Goal: Information Seeking & Learning: Learn about a topic

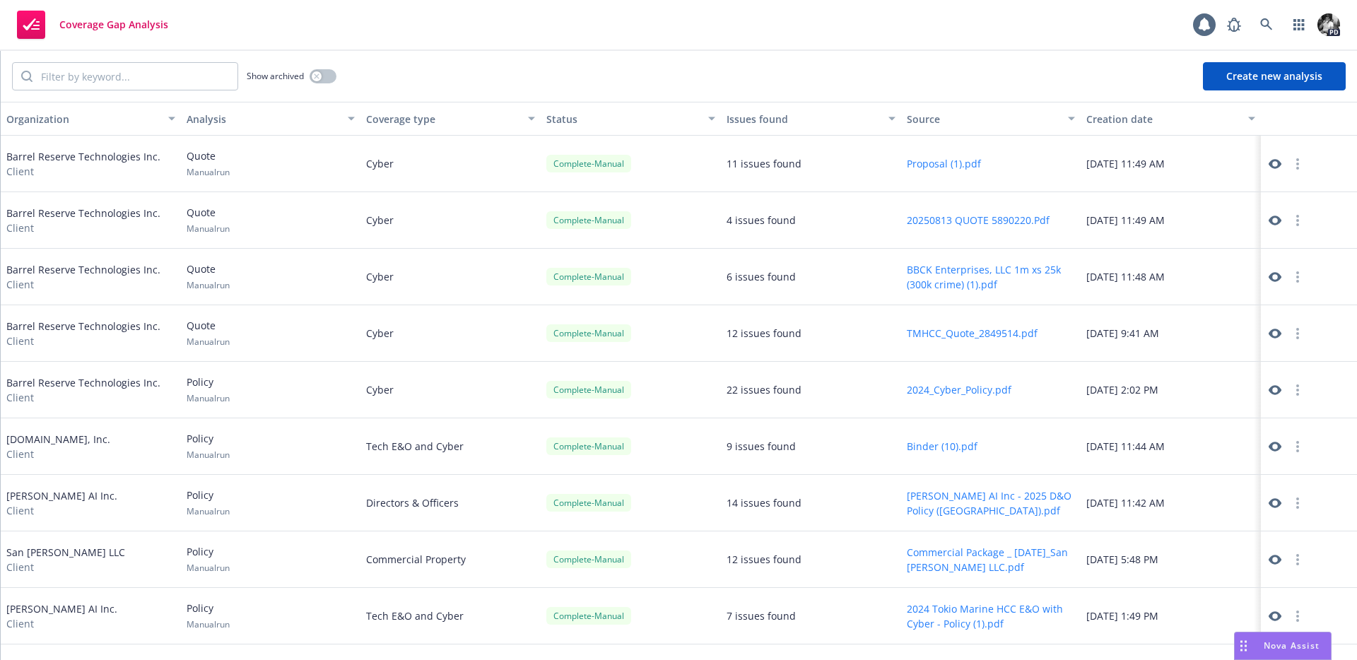
click at [675, 53] on div "Show archived Create new analysis" at bounding box center [679, 76] width 1357 height 51
click at [1270, 281] on icon at bounding box center [1275, 277] width 13 height 13
click at [1280, 331] on icon at bounding box center [1275, 334] width 13 height 10
click at [1277, 330] on icon at bounding box center [1275, 334] width 13 height 10
click at [1282, 392] on link at bounding box center [1275, 390] width 17 height 17
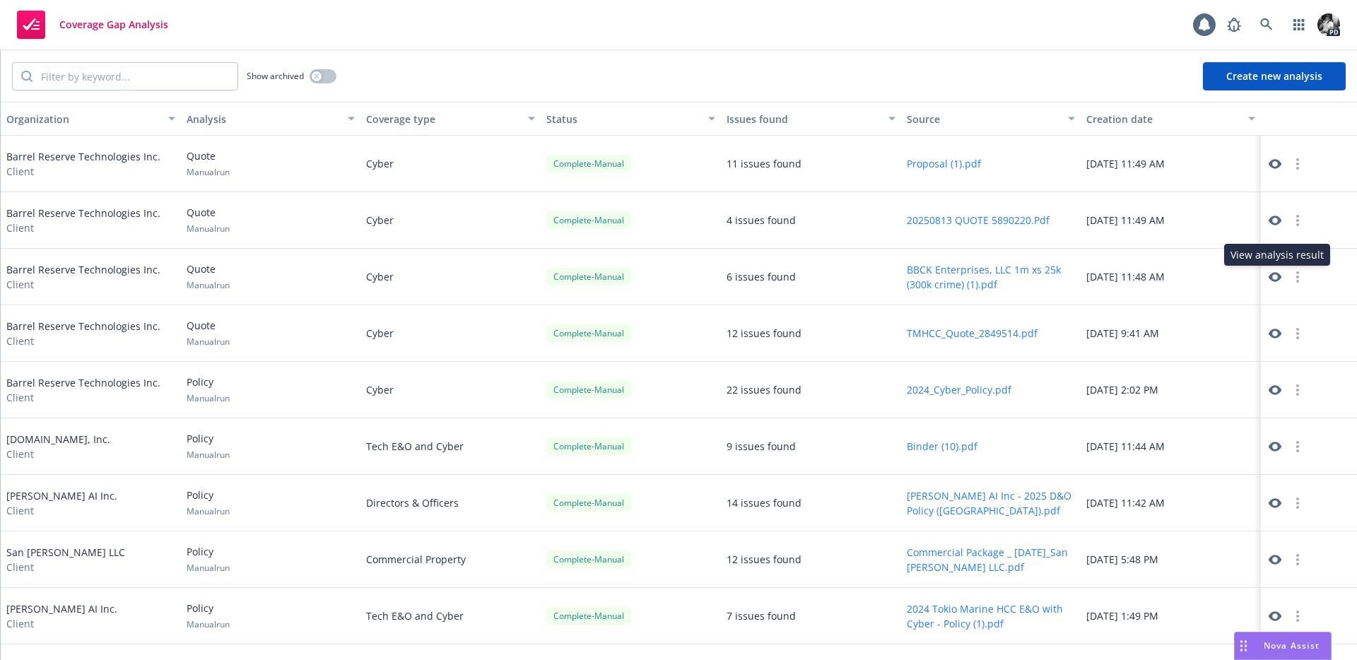
click at [1275, 275] on icon at bounding box center [1275, 277] width 13 height 13
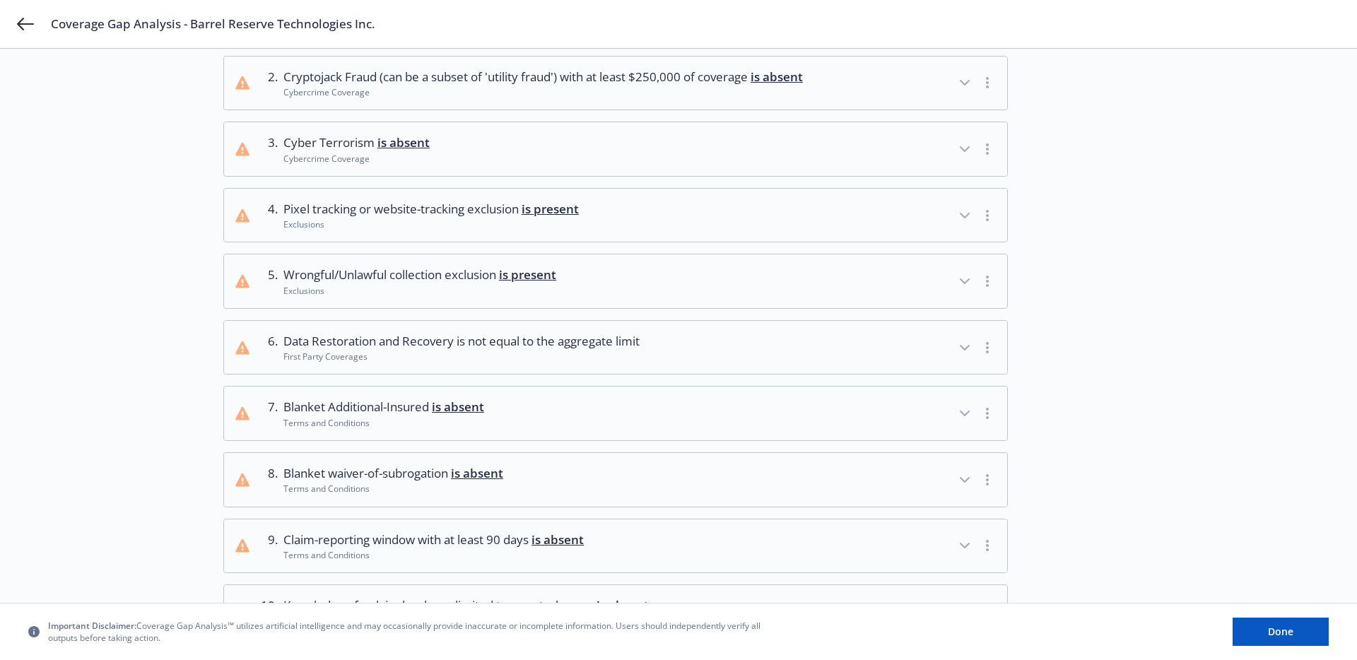
scroll to position [168, 0]
click at [483, 295] on div "Exclusions" at bounding box center [419, 289] width 273 height 12
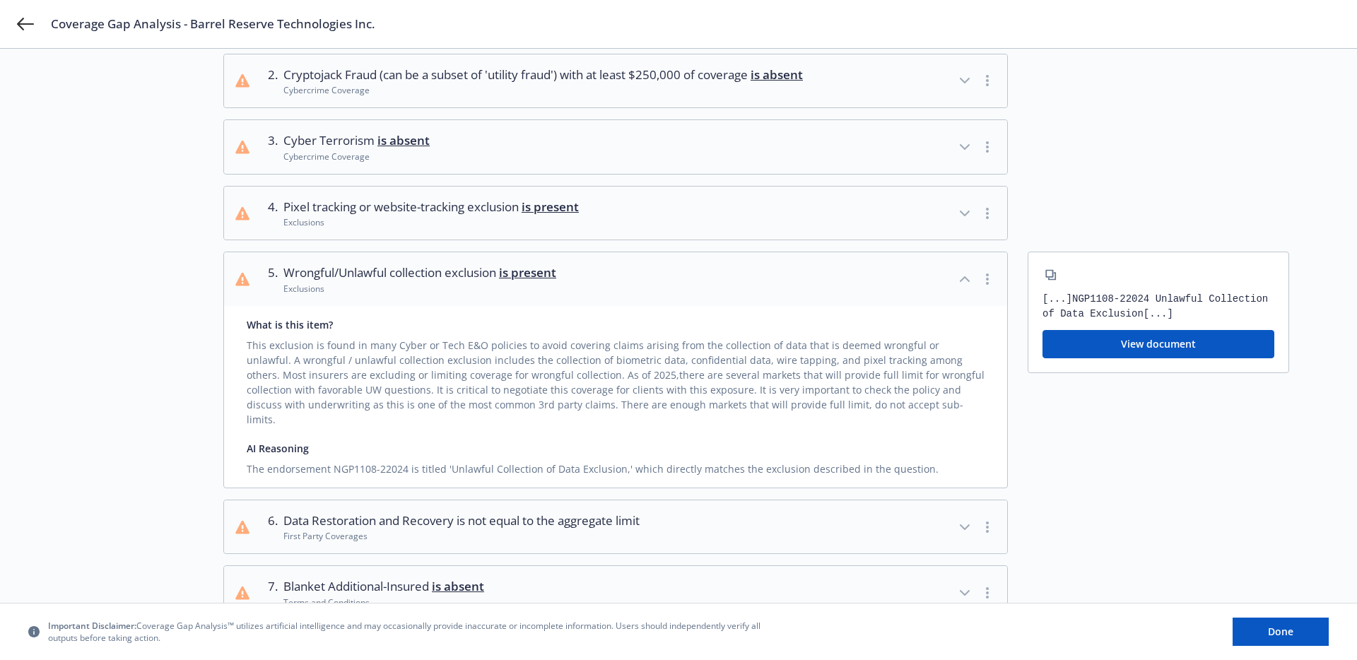
click at [483, 295] on div "Exclusions" at bounding box center [419, 289] width 273 height 12
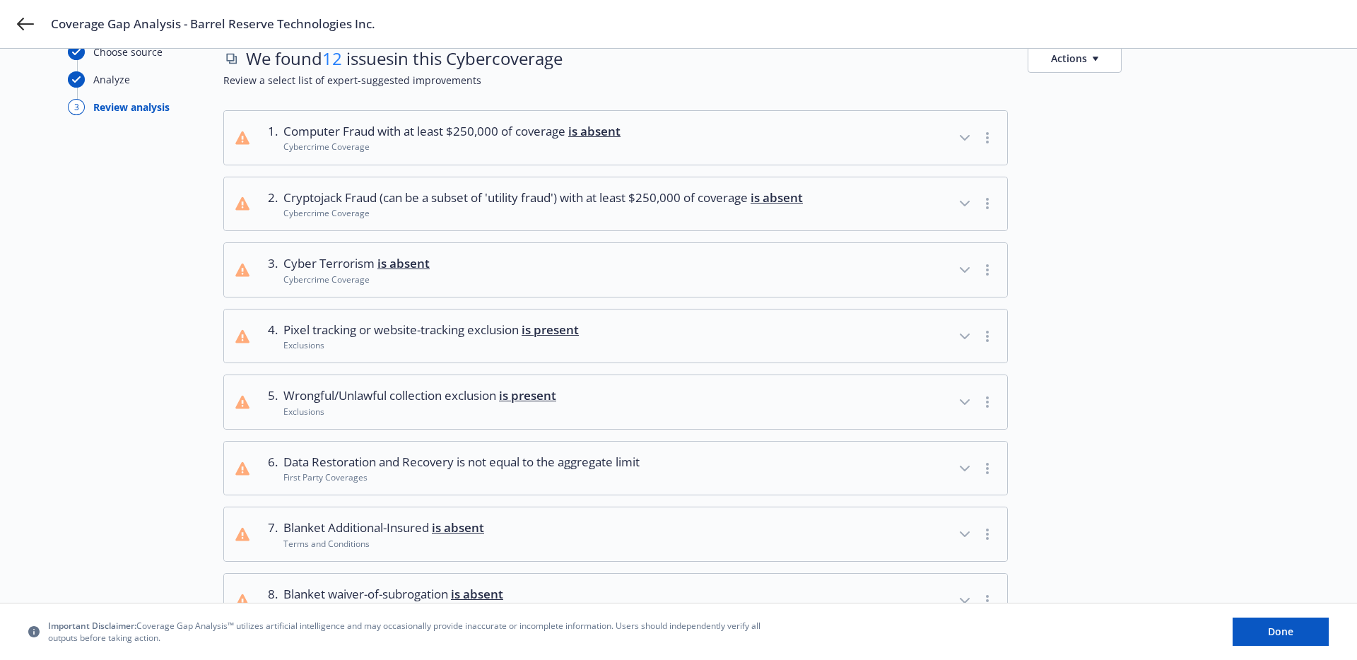
scroll to position [0, 0]
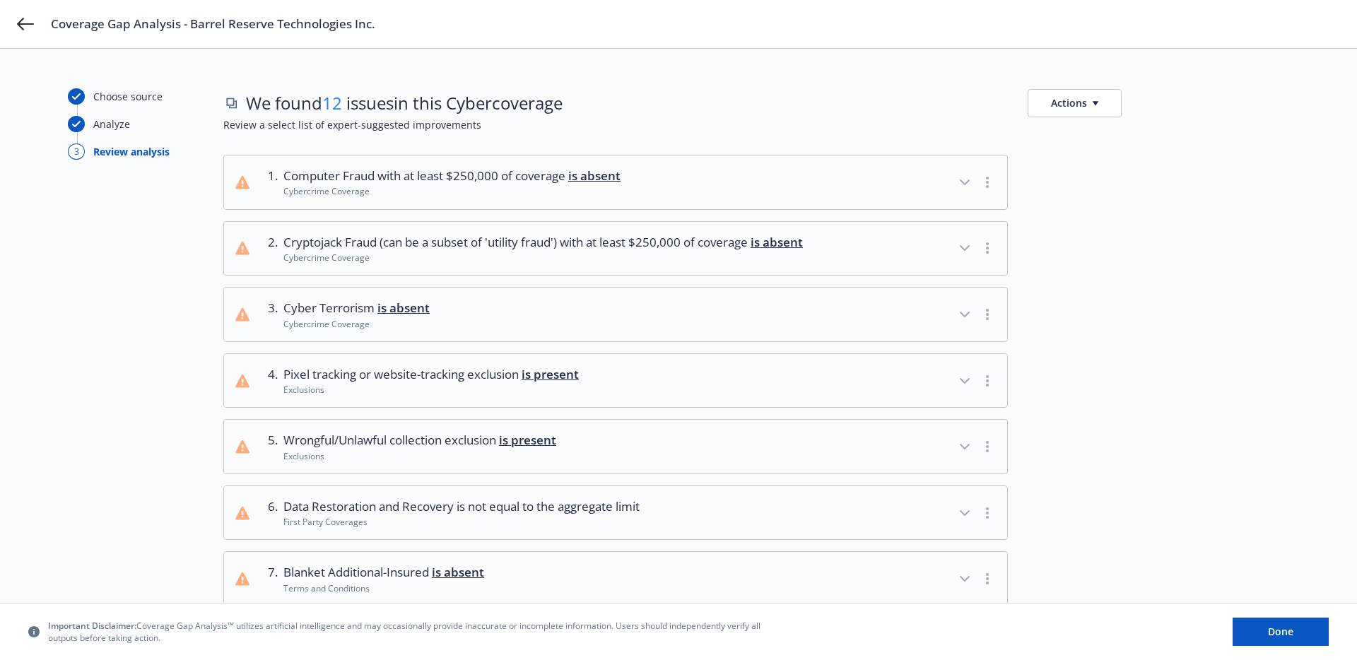
click at [388, 176] on span "Computer Fraud with at least $250,000 of coverage is absent" at bounding box center [451, 176] width 337 height 18
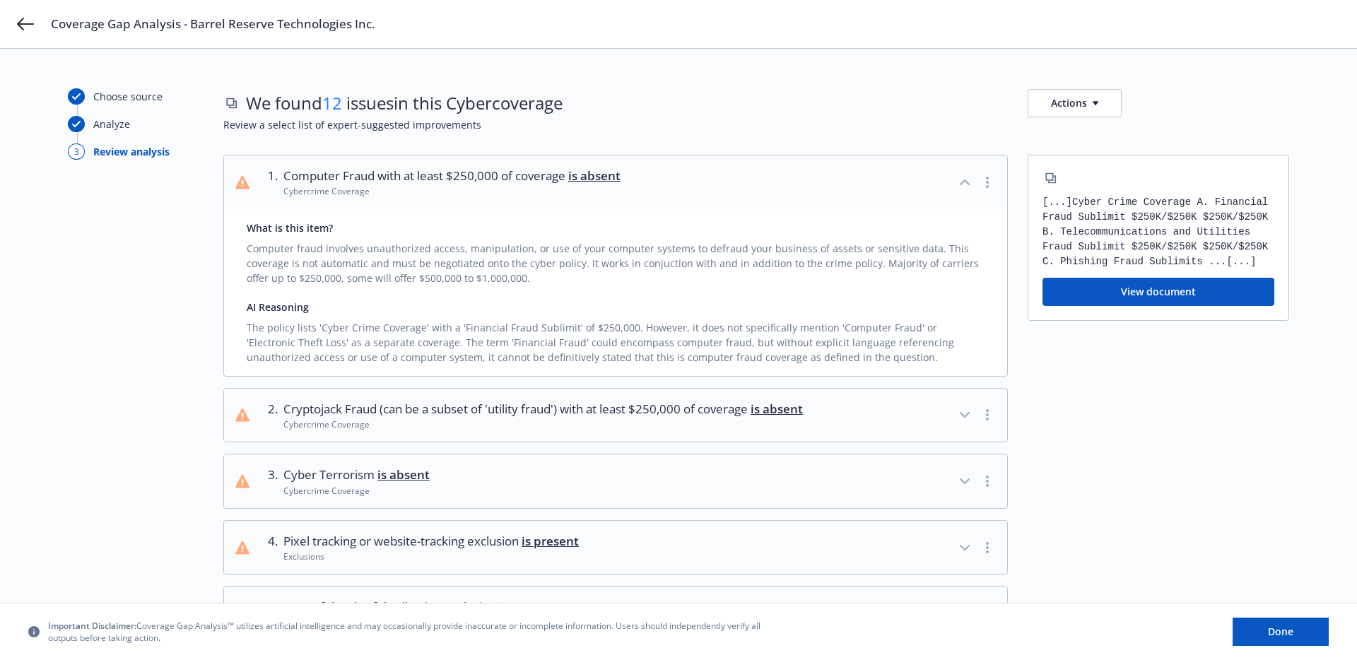
click at [388, 176] on span "Computer Fraud with at least $250,000 of coverage is absent" at bounding box center [451, 176] width 337 height 18
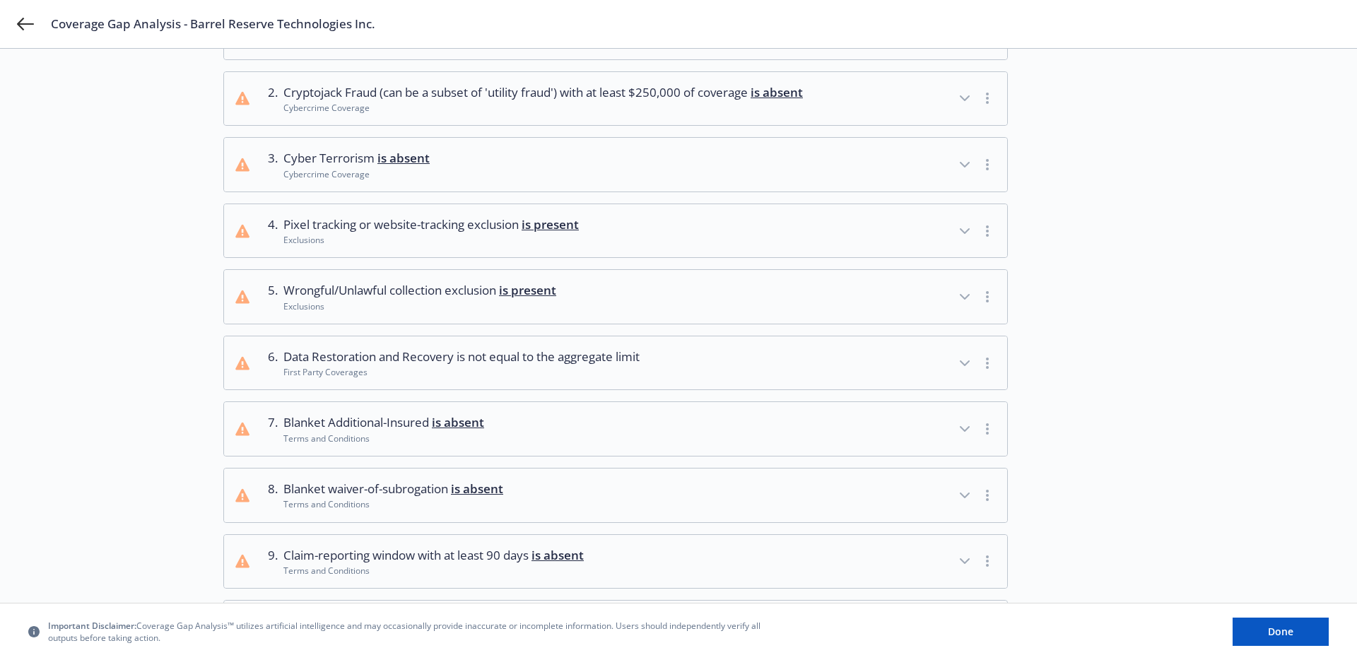
scroll to position [181, 0]
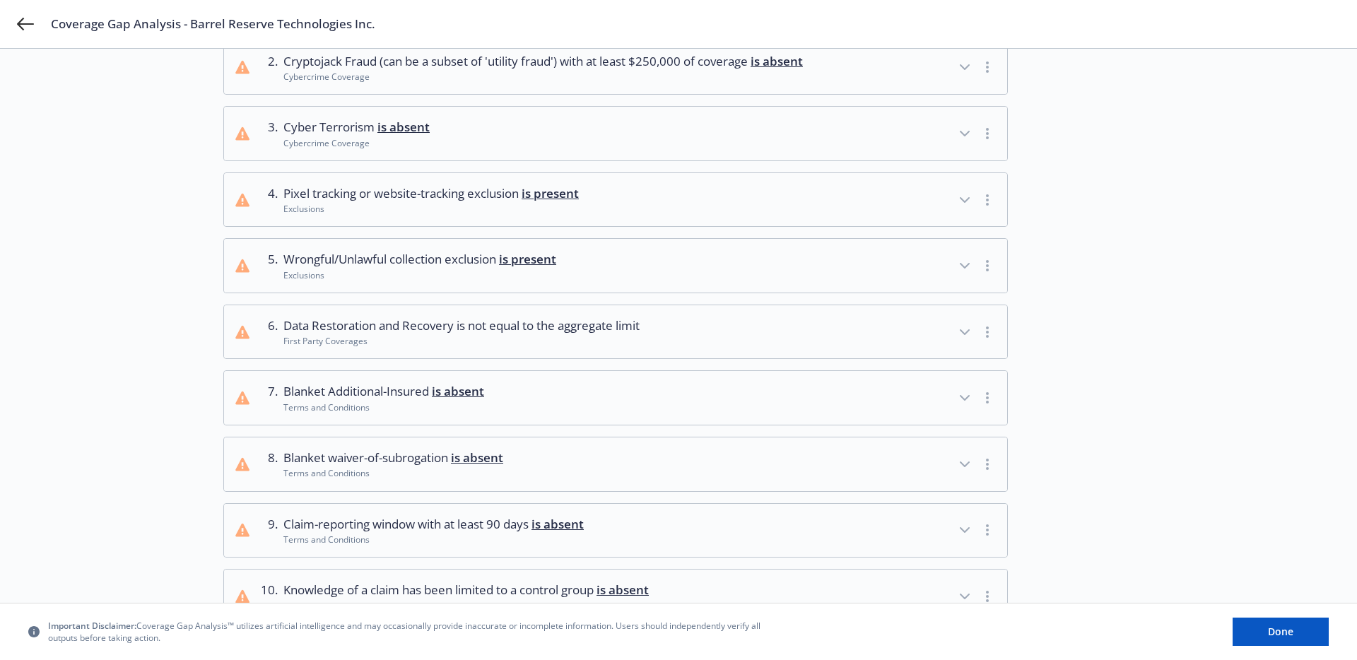
click at [429, 347] on div "First Party Coverages" at bounding box center [461, 341] width 356 height 12
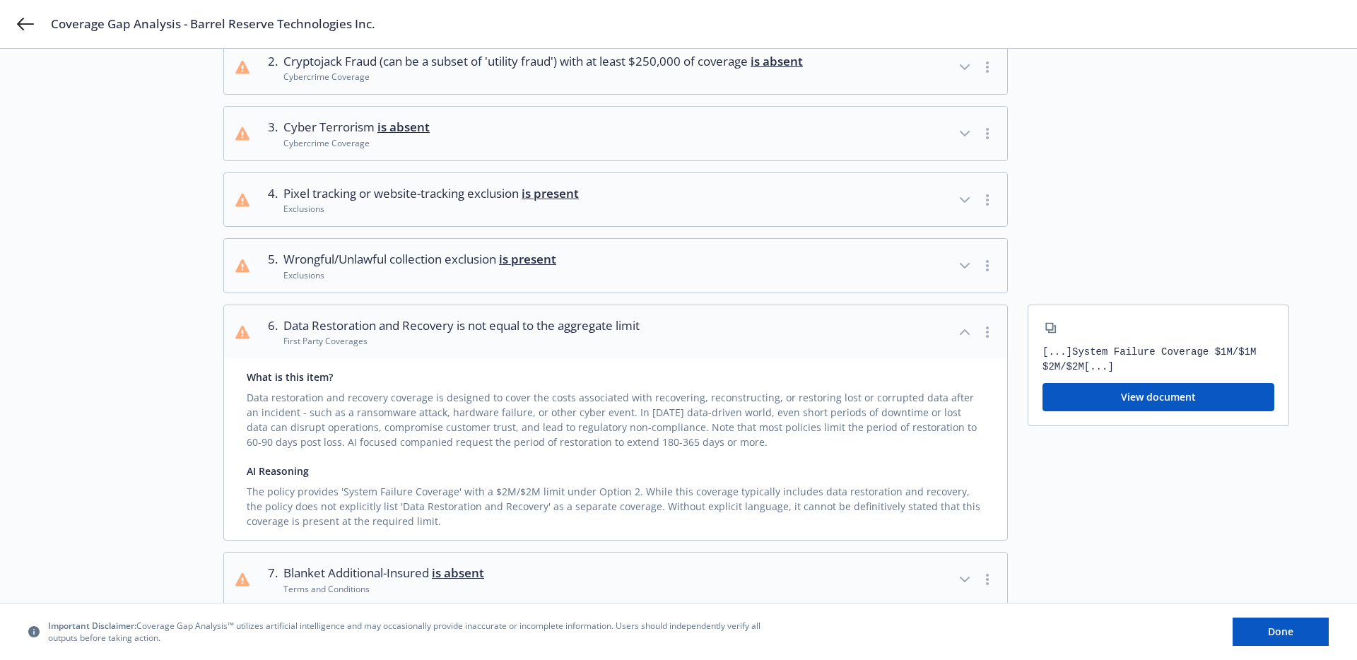
scroll to position [240, 0]
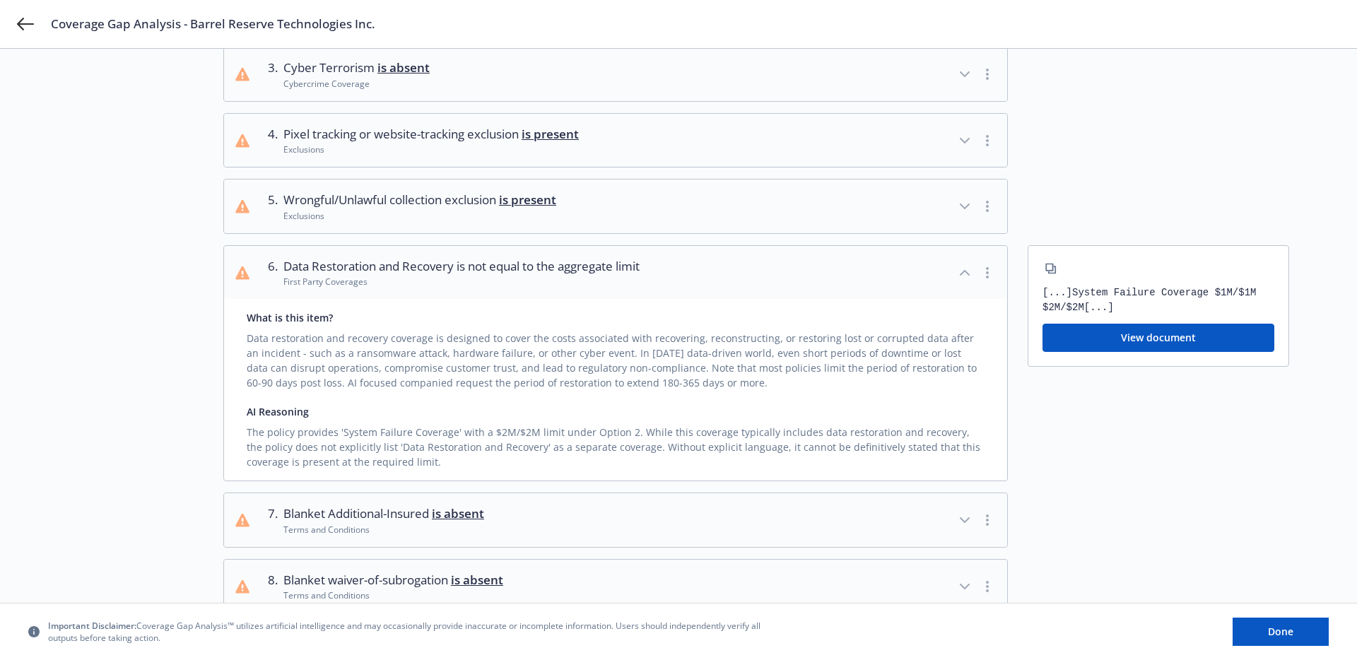
click at [421, 288] on div "First Party Coverages" at bounding box center [461, 282] width 356 height 12
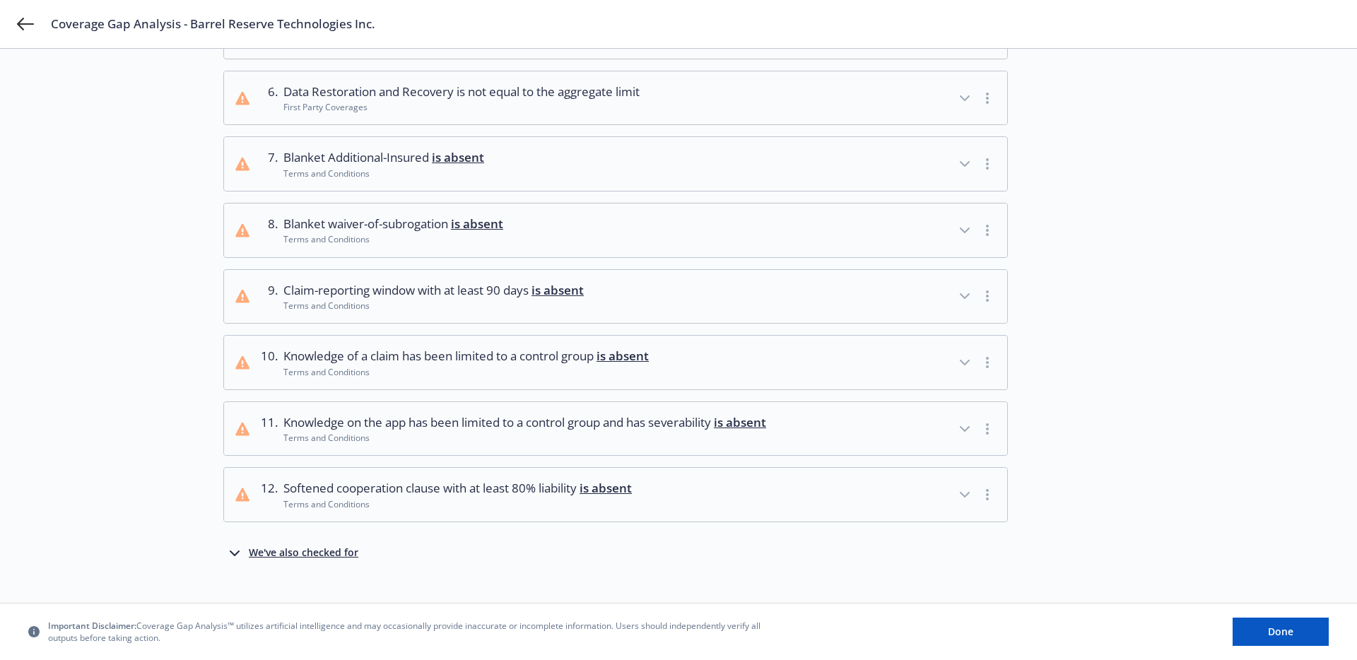
scroll to position [455, 0]
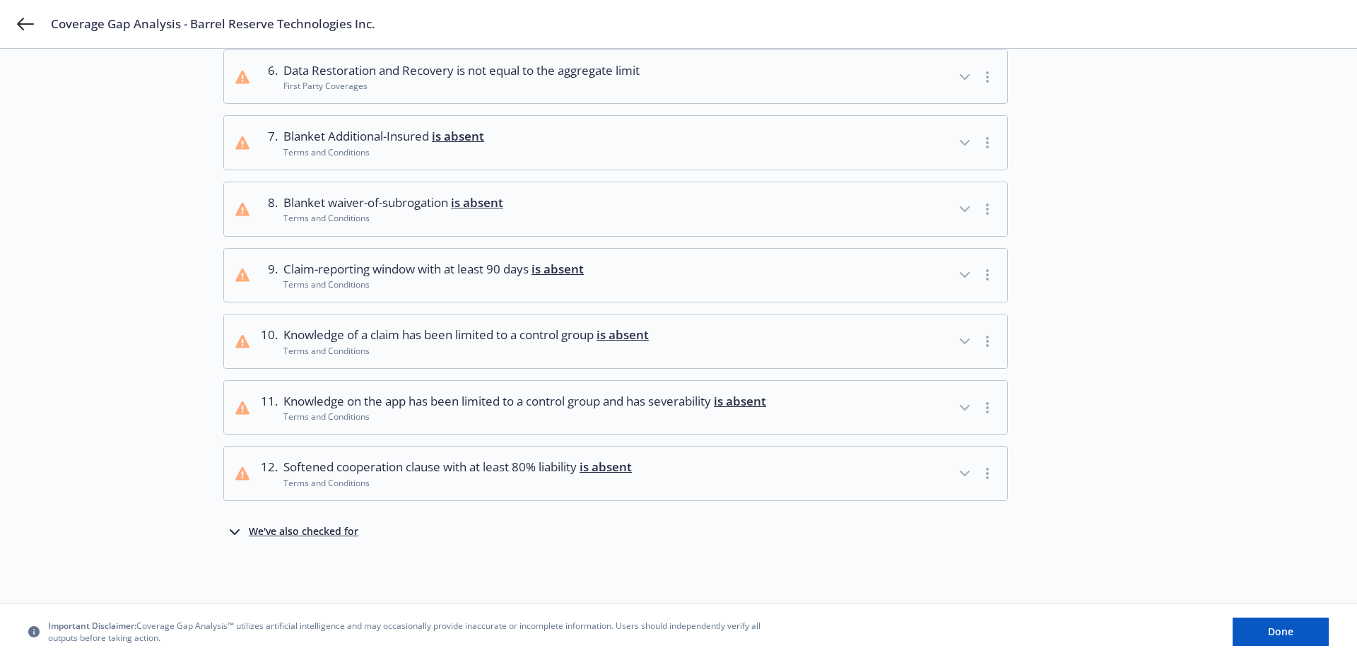
click at [305, 529] on div "We've also checked for" at bounding box center [304, 532] width 110 height 17
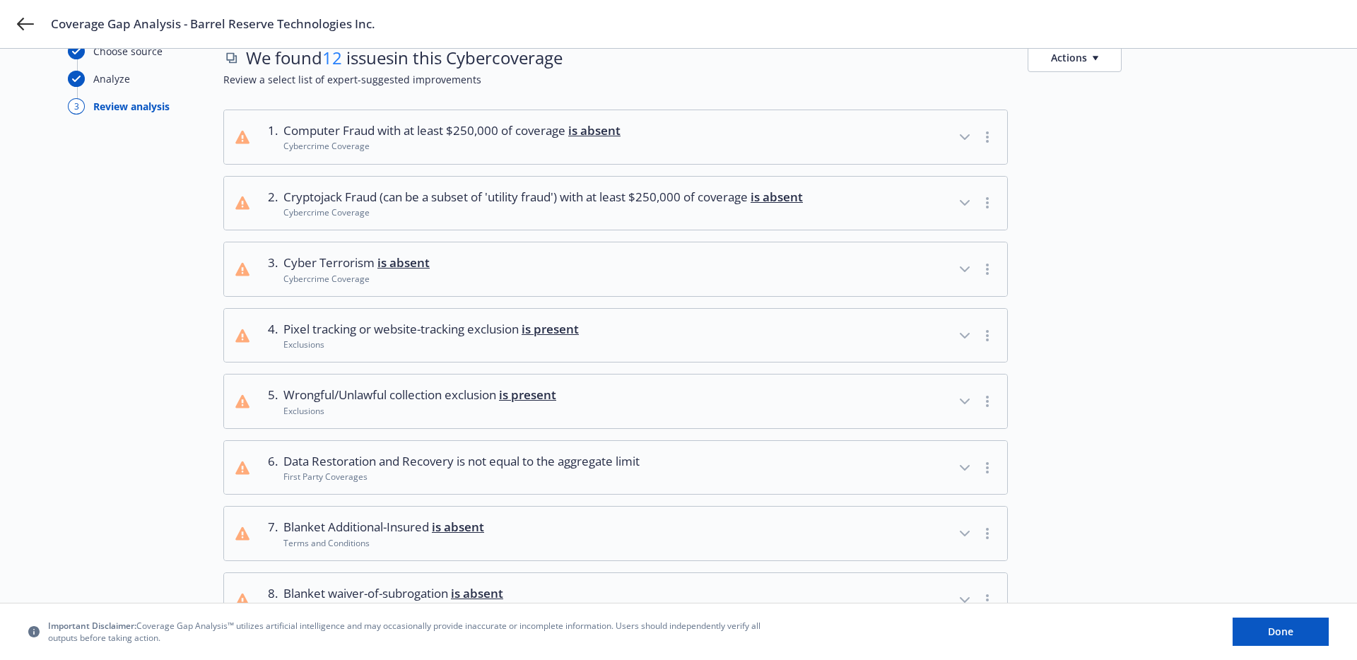
scroll to position [0, 0]
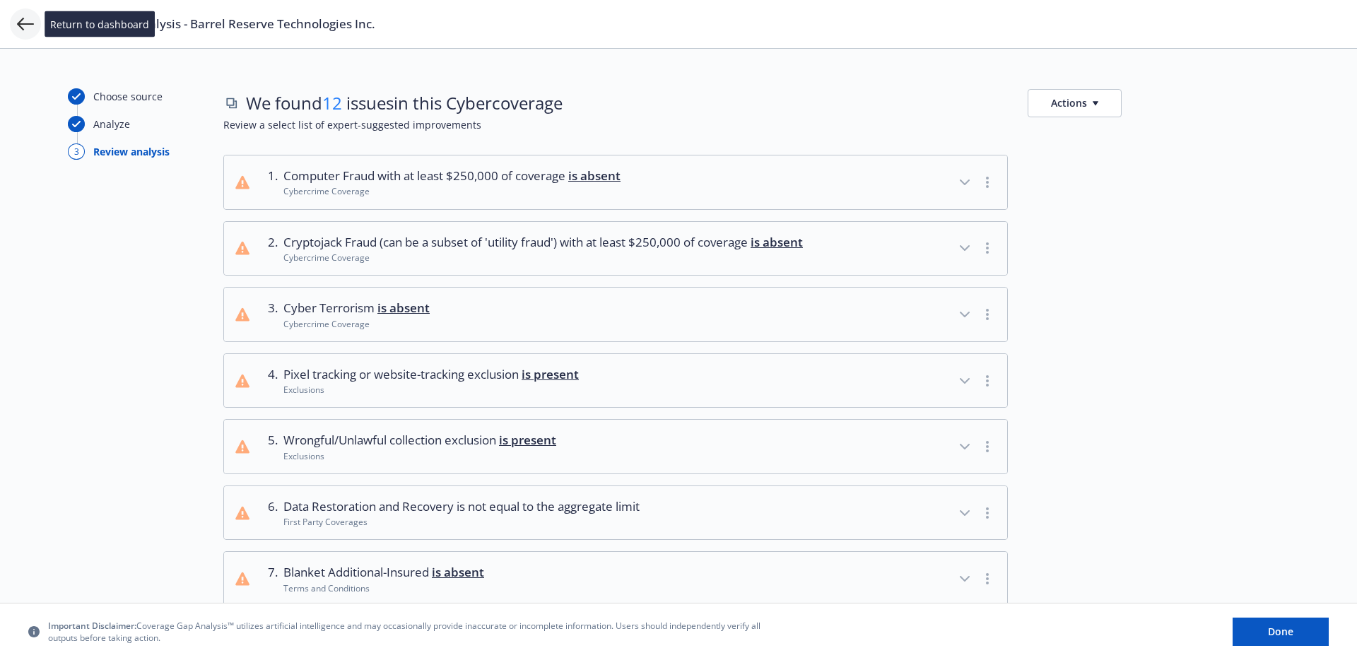
click at [18, 24] on icon at bounding box center [25, 24] width 17 height 13
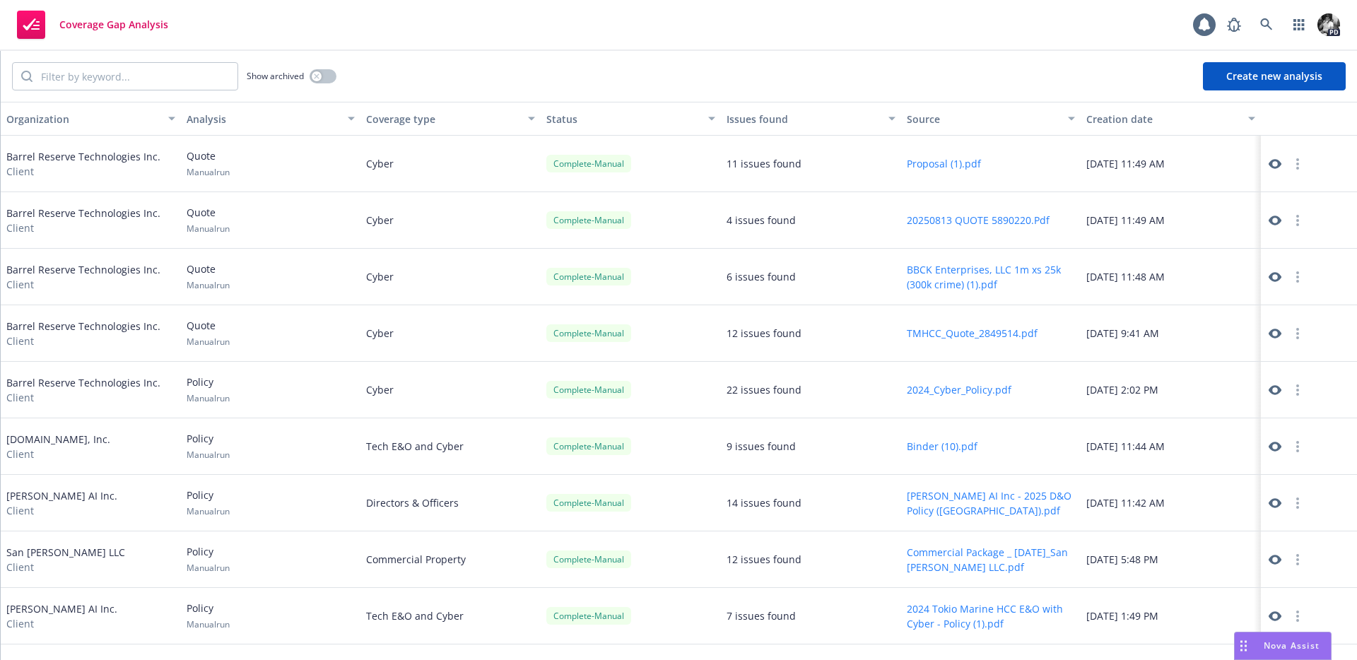
click at [1279, 221] on icon at bounding box center [1275, 221] width 13 height 10
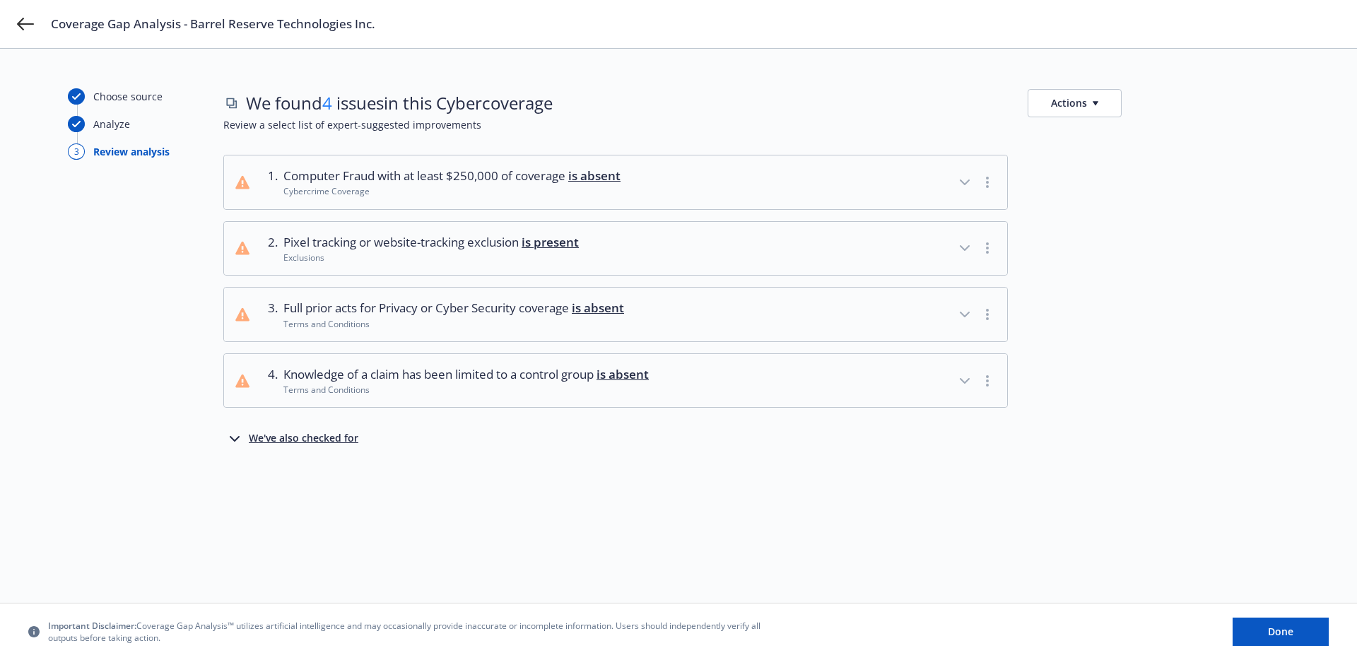
click at [294, 443] on div "We've also checked for" at bounding box center [304, 439] width 110 height 17
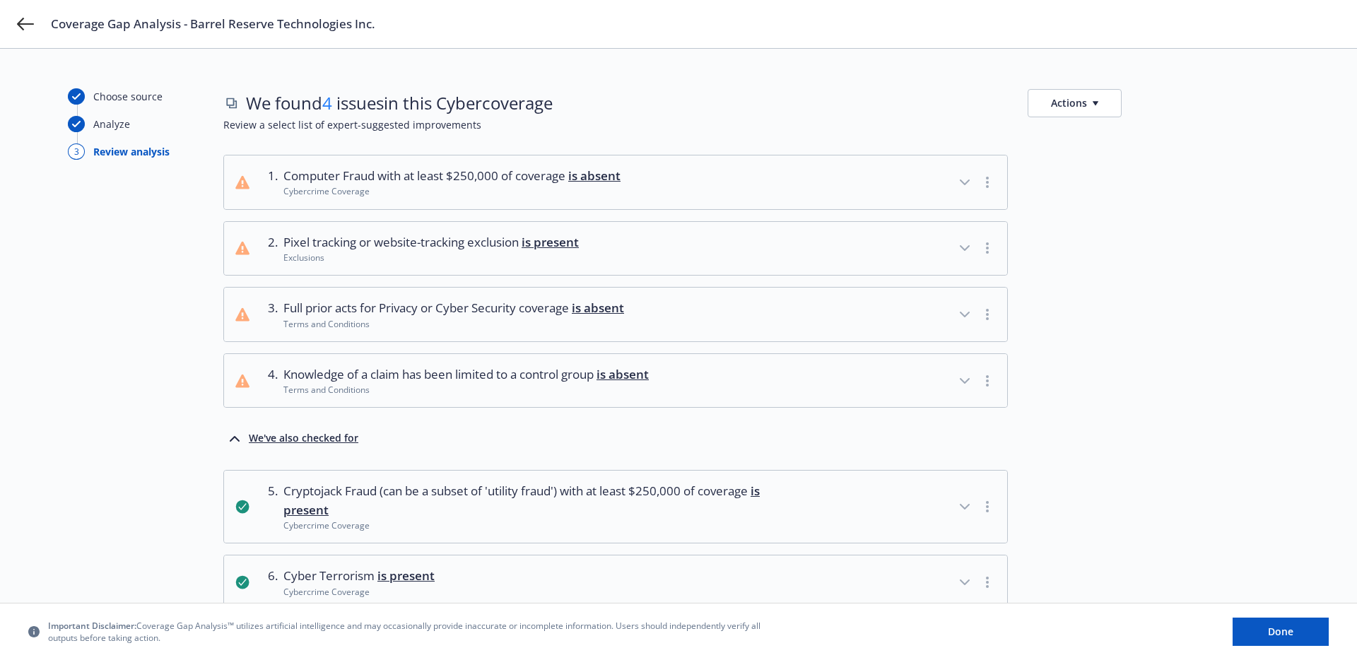
click at [517, 257] on div "Exclusions" at bounding box center [430, 258] width 295 height 12
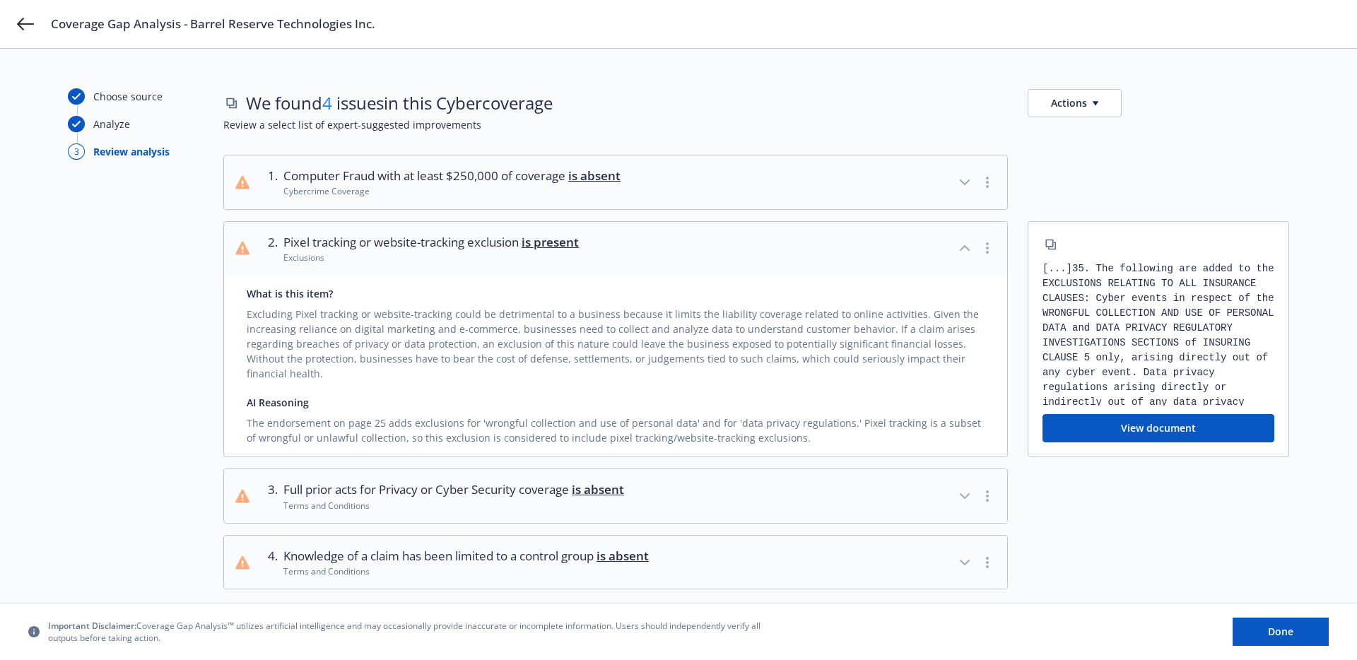
click at [1093, 414] on button "View document" at bounding box center [1159, 428] width 232 height 28
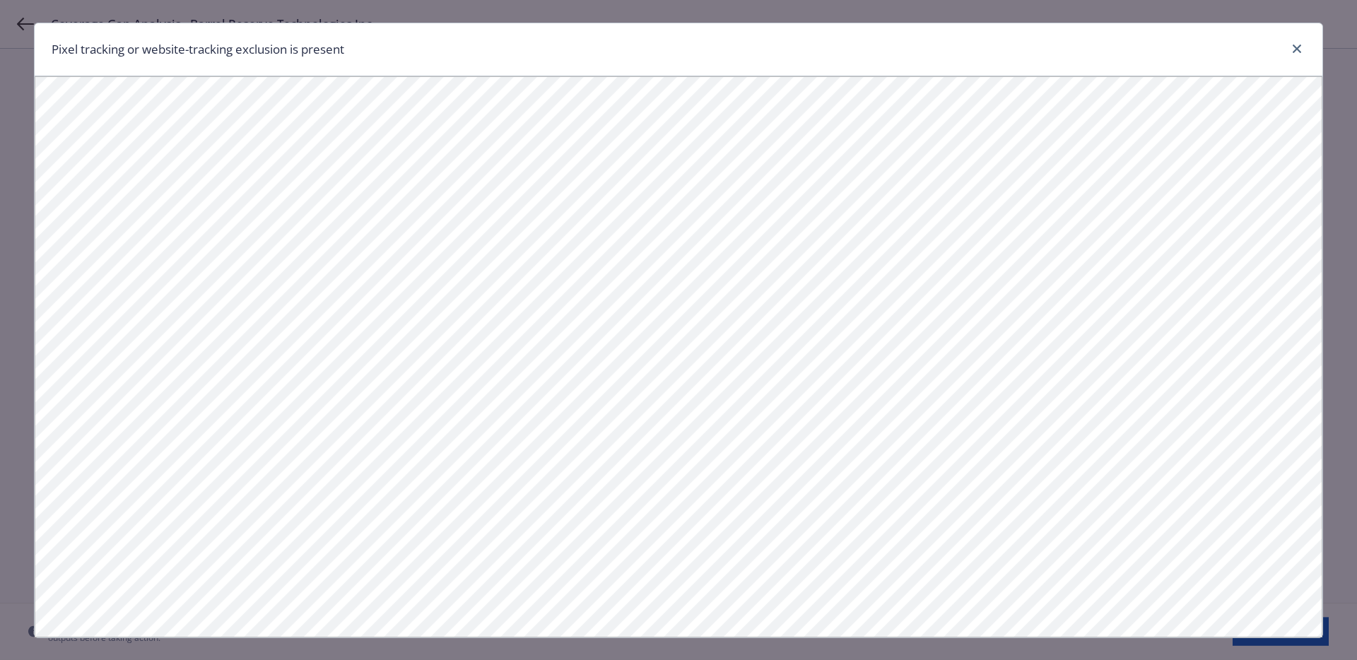
click at [1302, 37] on div "Pixel tracking or website-tracking exclusion is present" at bounding box center [679, 49] width 1288 height 53
click at [1296, 49] on icon "close" at bounding box center [1297, 49] width 8 height 8
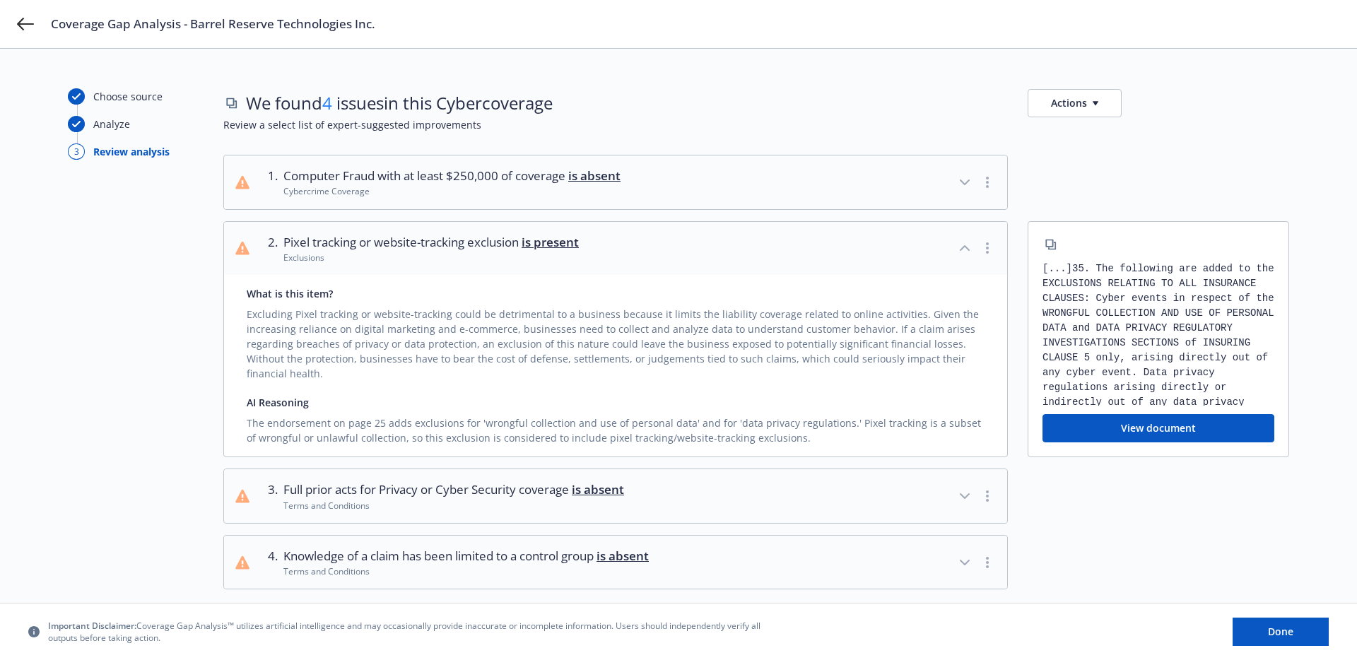
click at [1176, 433] on div "[...] 35. The following are added to the EXCLUSIONS RELATING TO ALL INSURANCE C…" at bounding box center [1159, 339] width 262 height 237
click at [1166, 420] on button "View document" at bounding box center [1159, 428] width 232 height 28
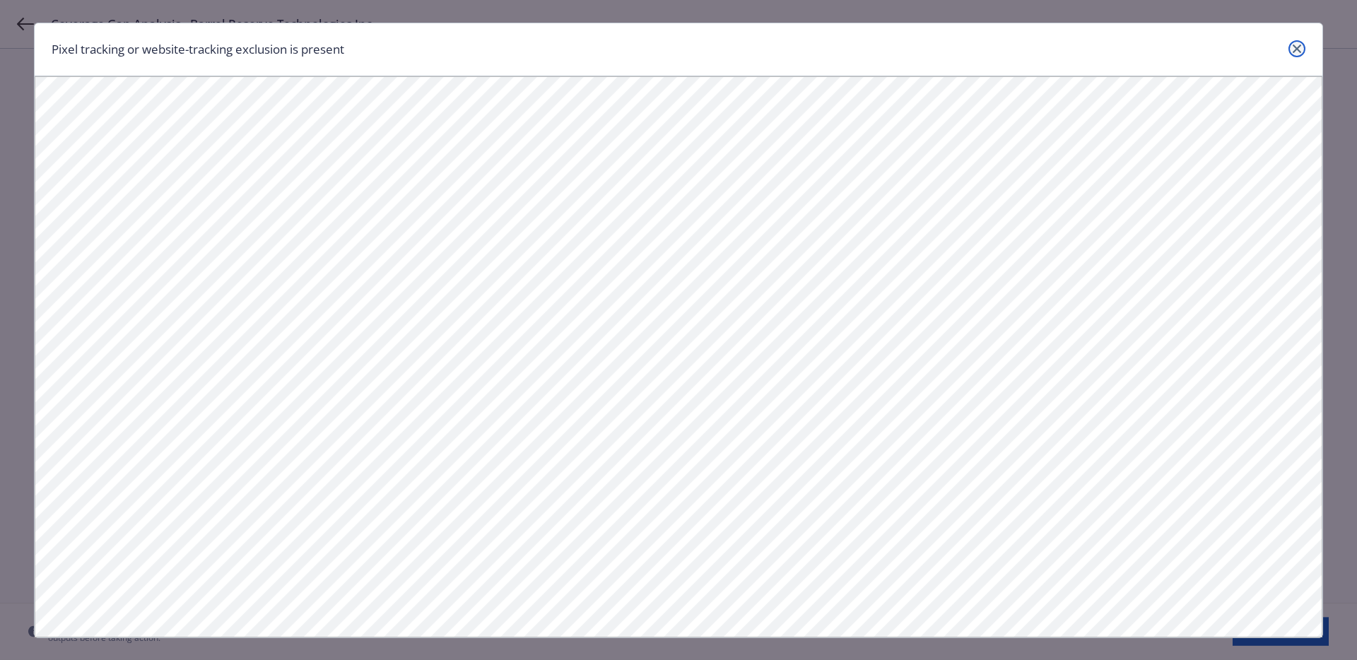
click at [1300, 46] on icon "close" at bounding box center [1297, 49] width 8 height 8
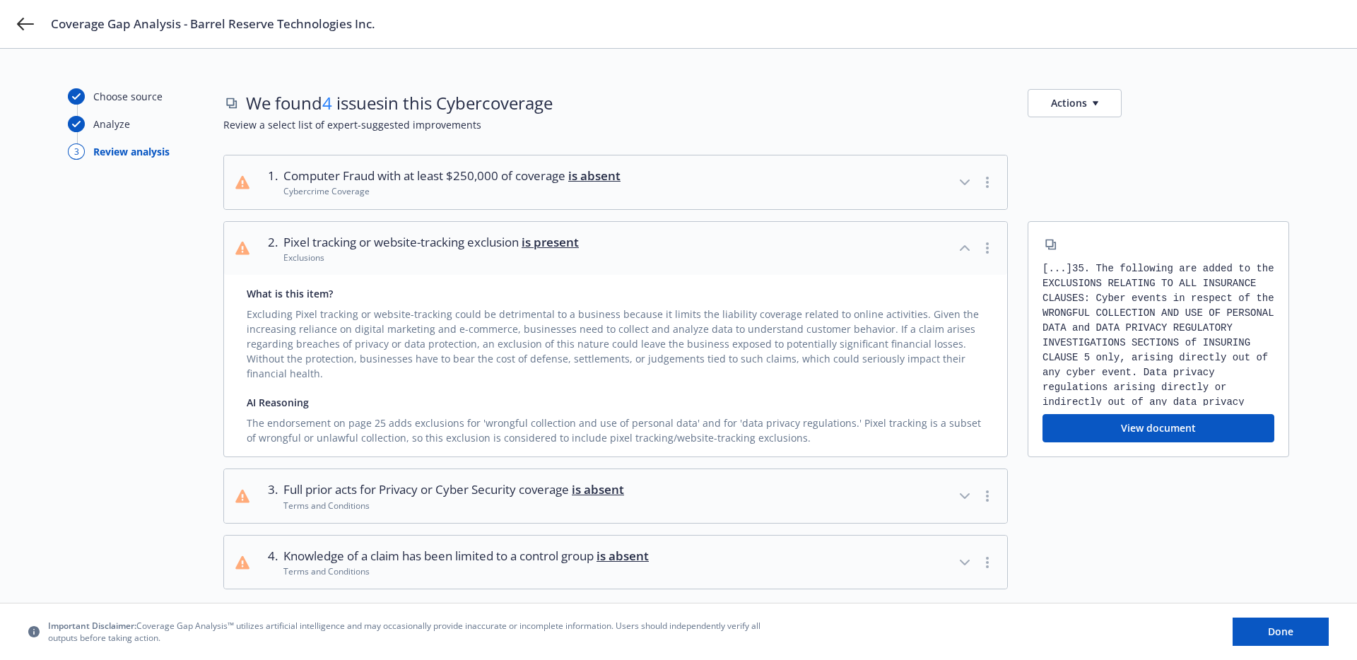
click at [477, 247] on span "Pixel tracking or website-tracking exclusion is present" at bounding box center [430, 242] width 295 height 18
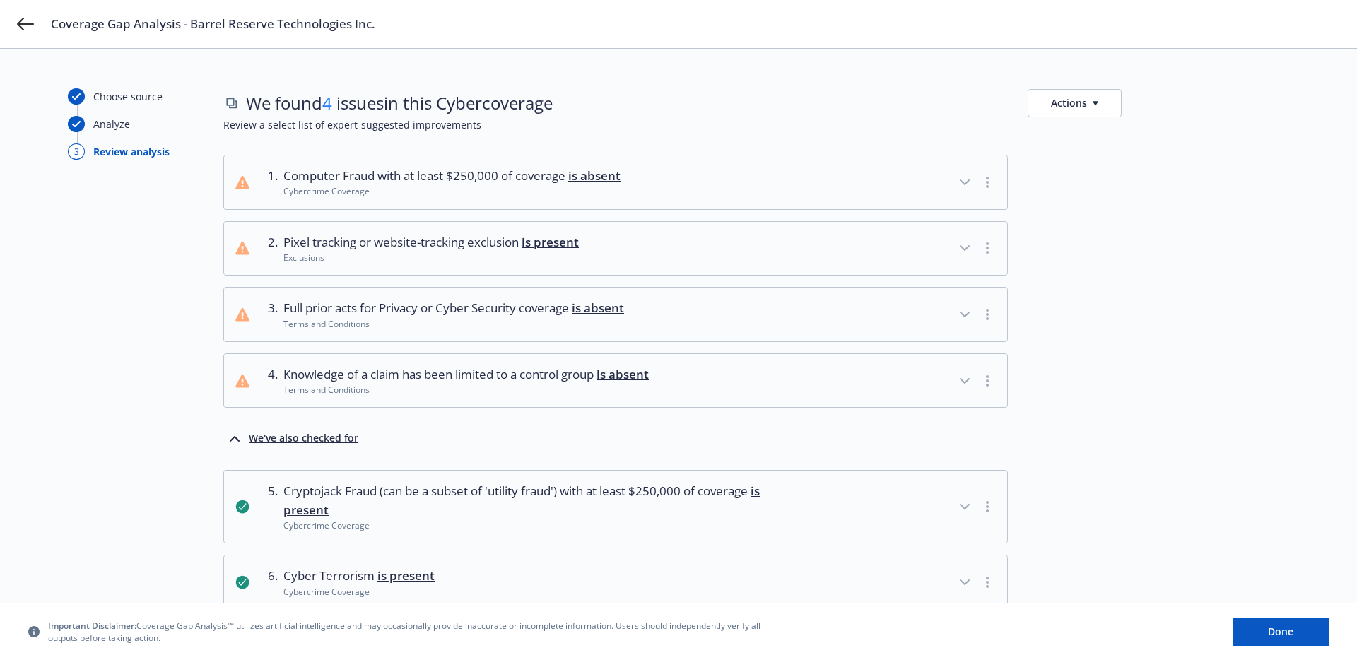
click at [477, 247] on span "Pixel tracking or website-tracking exclusion is present" at bounding box center [430, 242] width 295 height 18
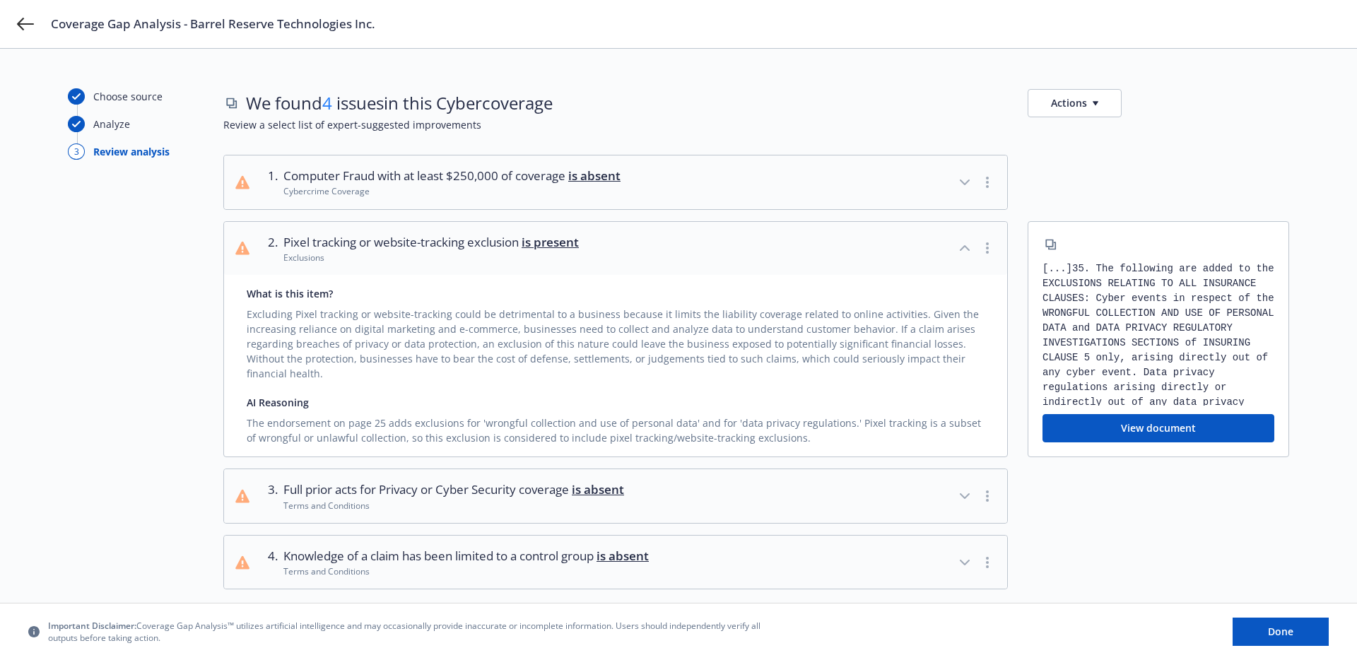
click at [1110, 416] on button "View document" at bounding box center [1159, 428] width 232 height 28
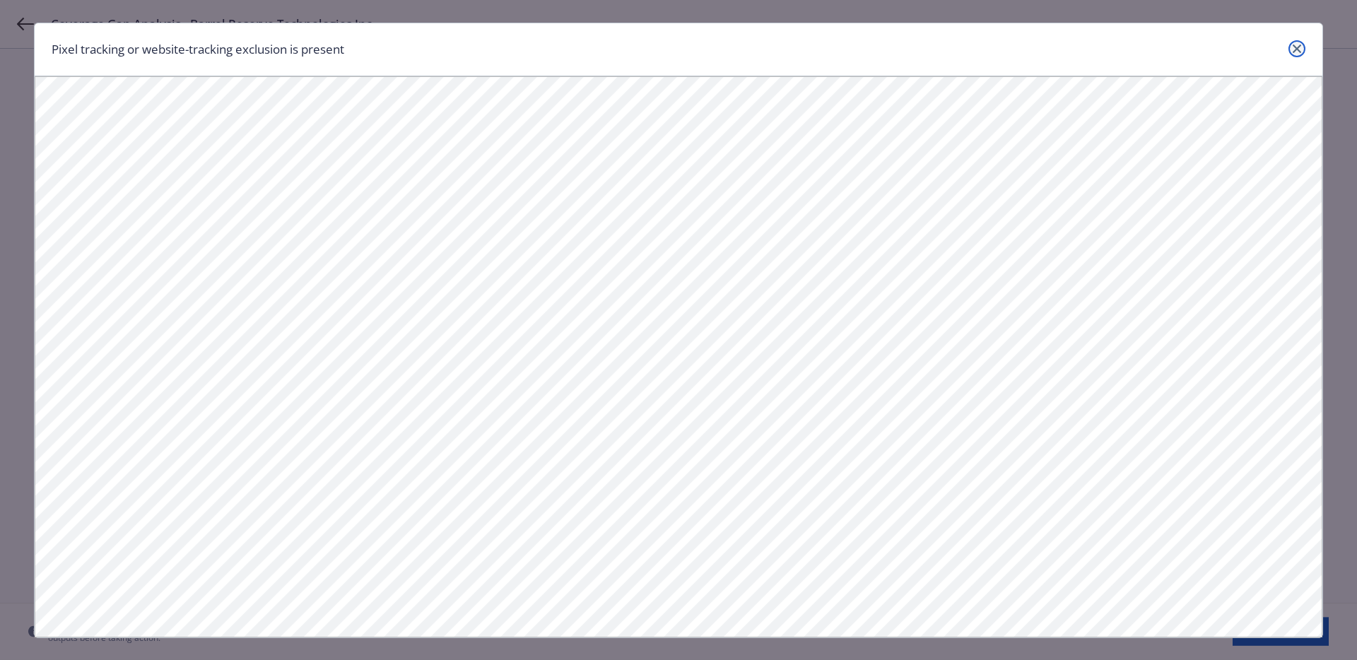
click at [1298, 46] on icon "close" at bounding box center [1297, 49] width 8 height 8
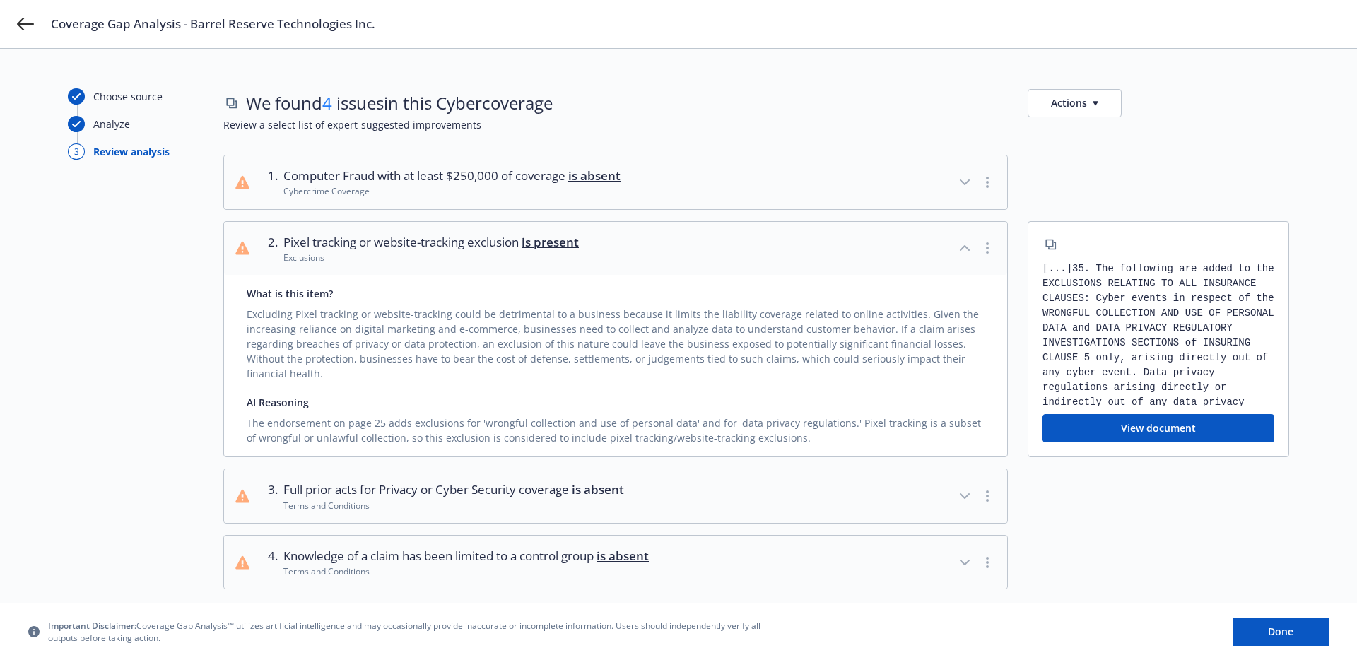
click at [516, 233] on span "Pixel tracking or website-tracking exclusion is present" at bounding box center [430, 242] width 295 height 18
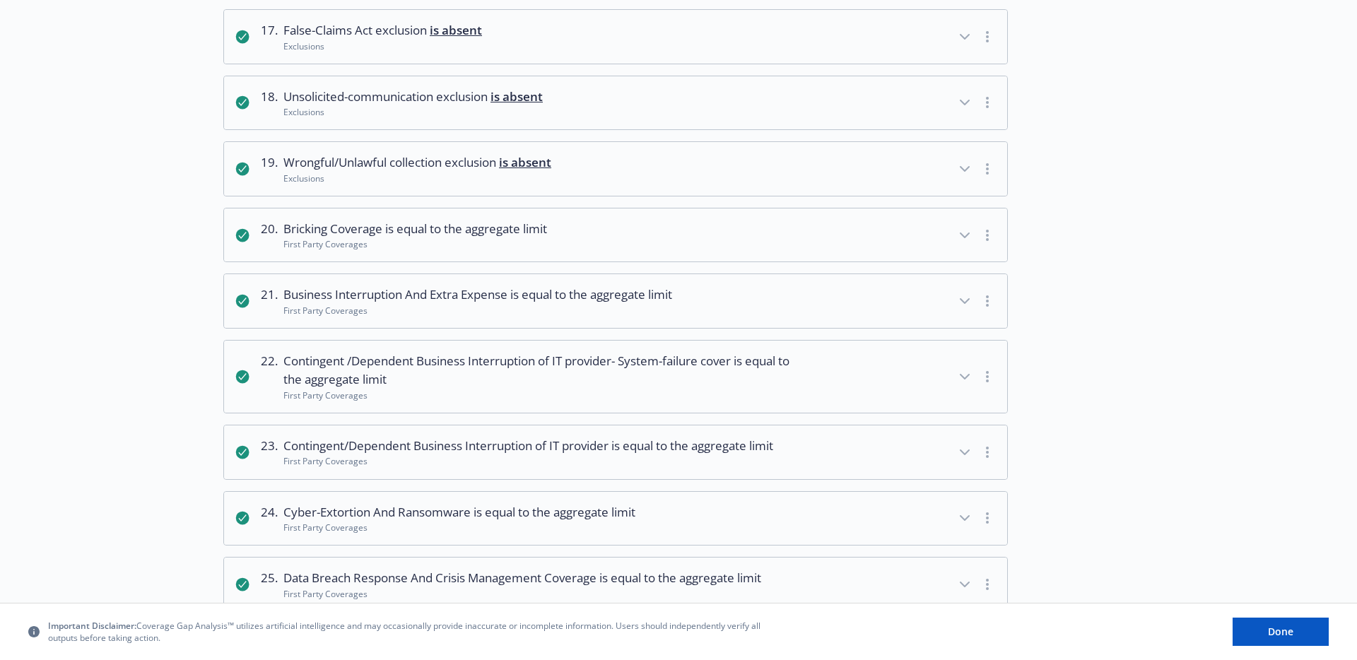
scroll to position [1352, 0]
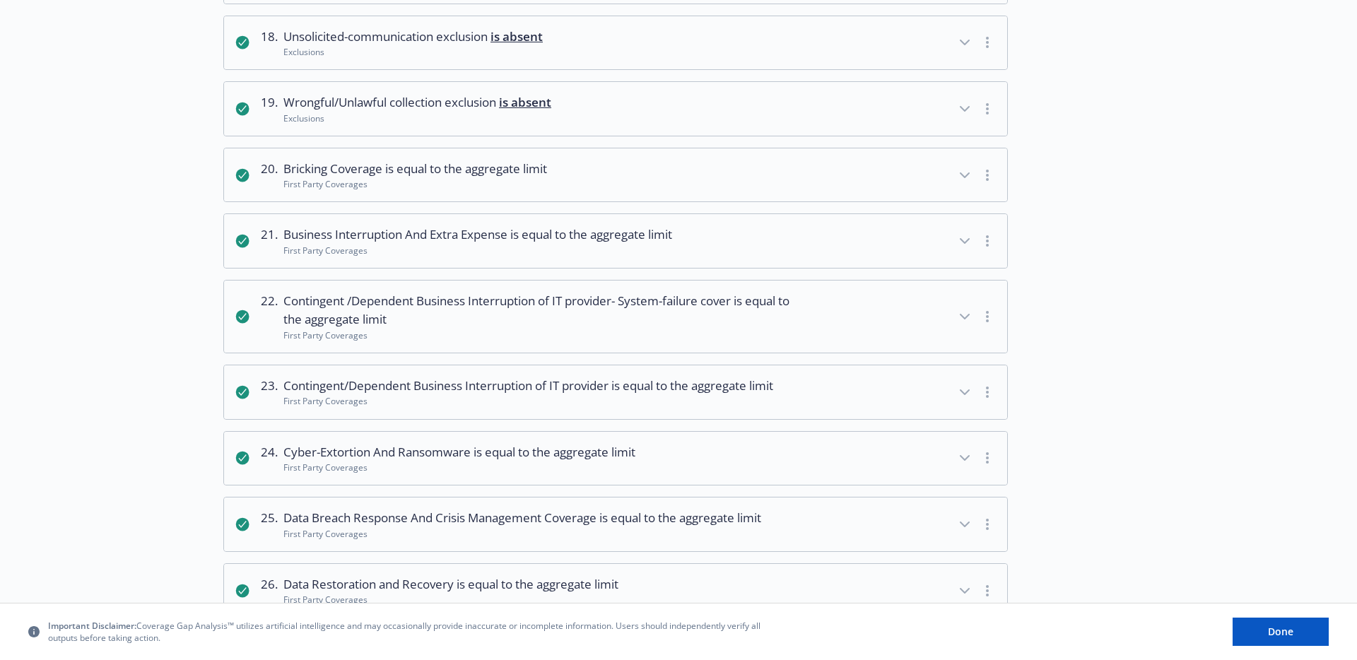
click at [481, 136] on button "19 . Wrongful/Unlawful collection exclusion is absent Exclusions" at bounding box center [615, 109] width 783 height 54
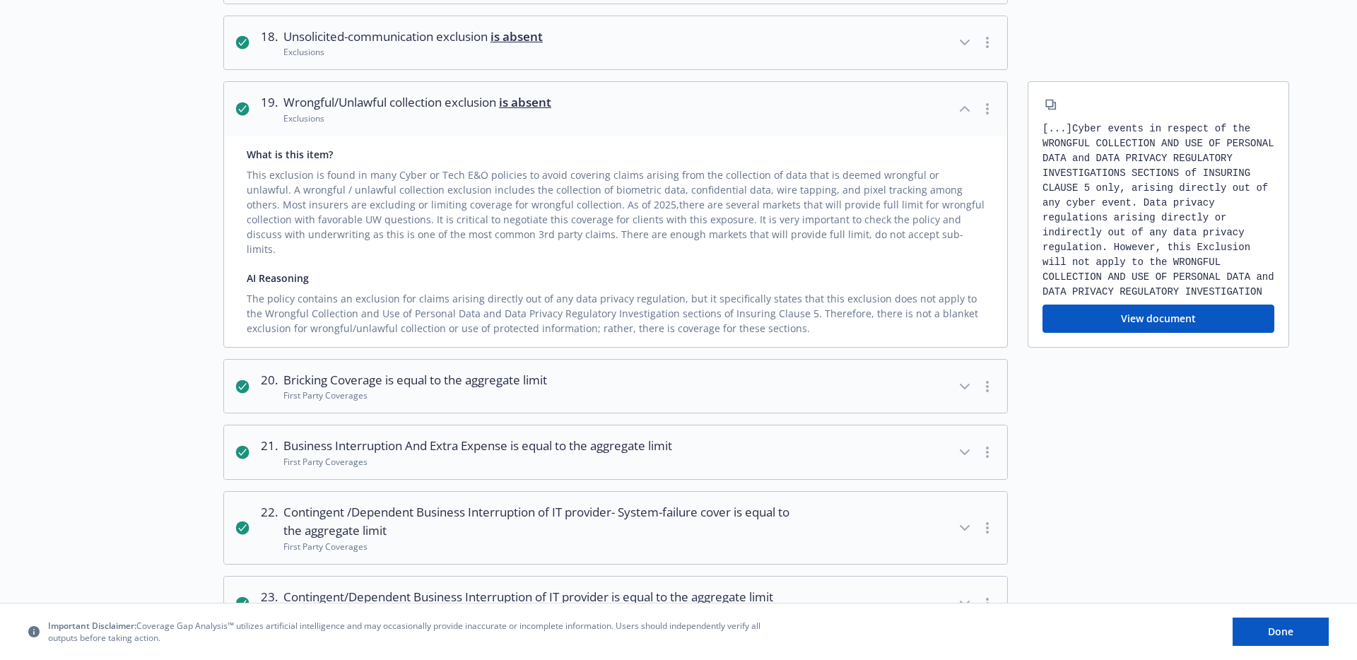
click at [481, 136] on button "19 . Wrongful/Unlawful collection exclusion is absent Exclusions" at bounding box center [615, 109] width 783 height 54
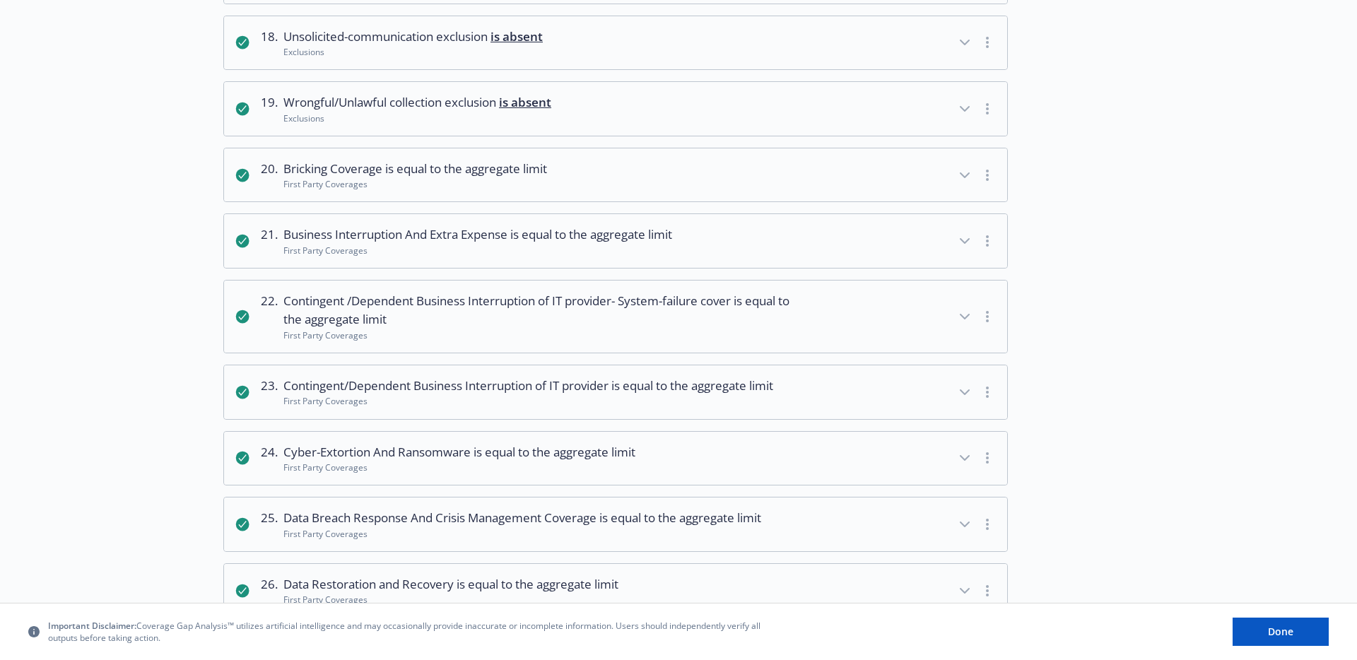
click at [481, 136] on button "19 . Wrongful/Unlawful collection exclusion is absent Exclusions" at bounding box center [615, 109] width 783 height 54
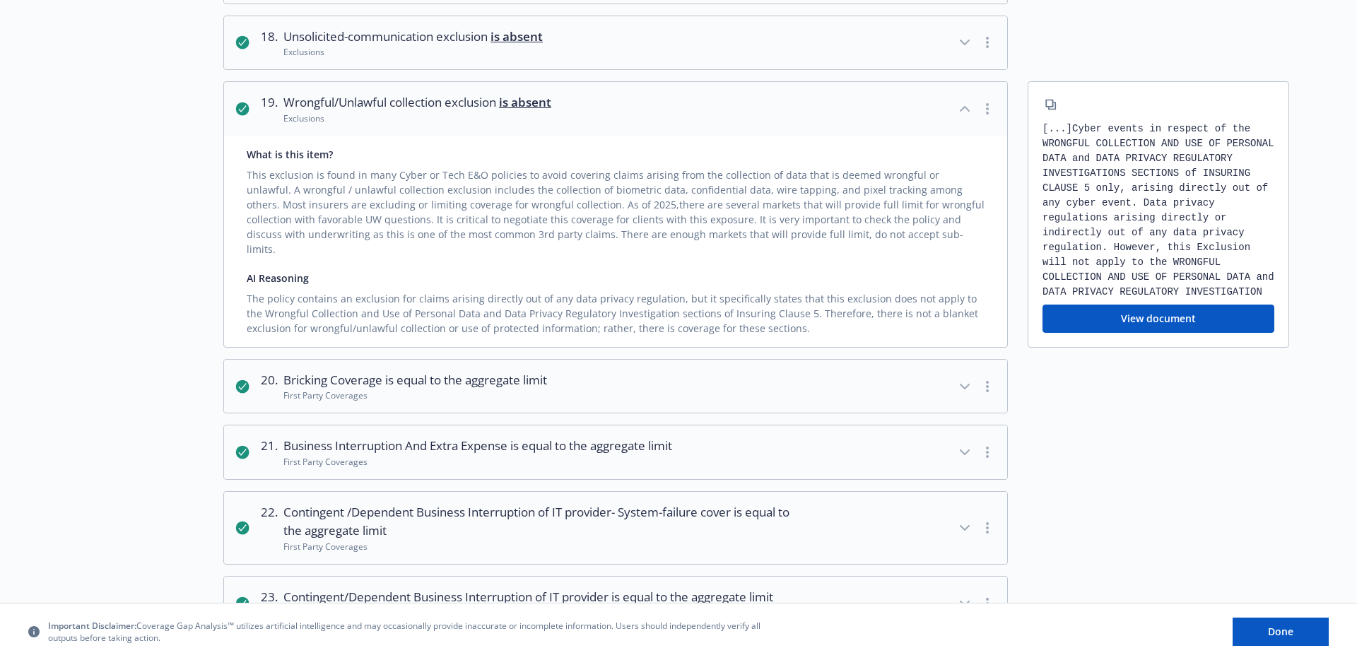
click at [481, 136] on button "19 . Wrongful/Unlawful collection exclusion is absent Exclusions" at bounding box center [615, 109] width 783 height 54
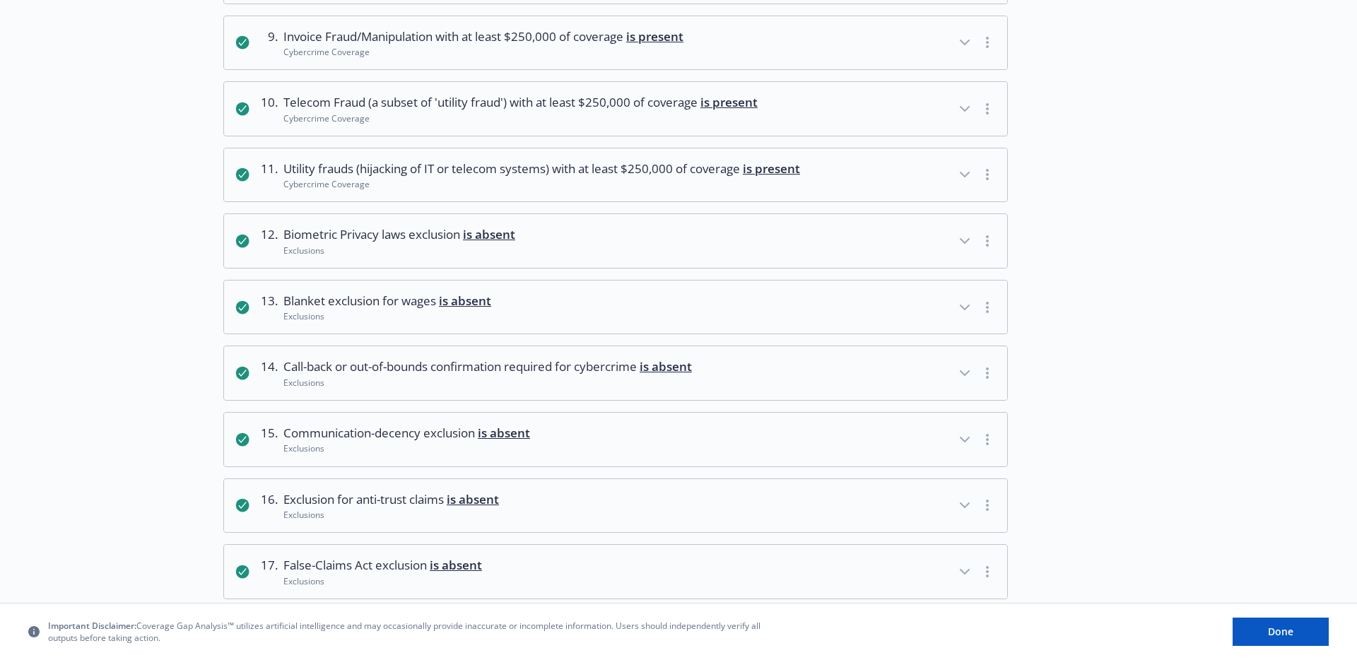
scroll to position [847, 0]
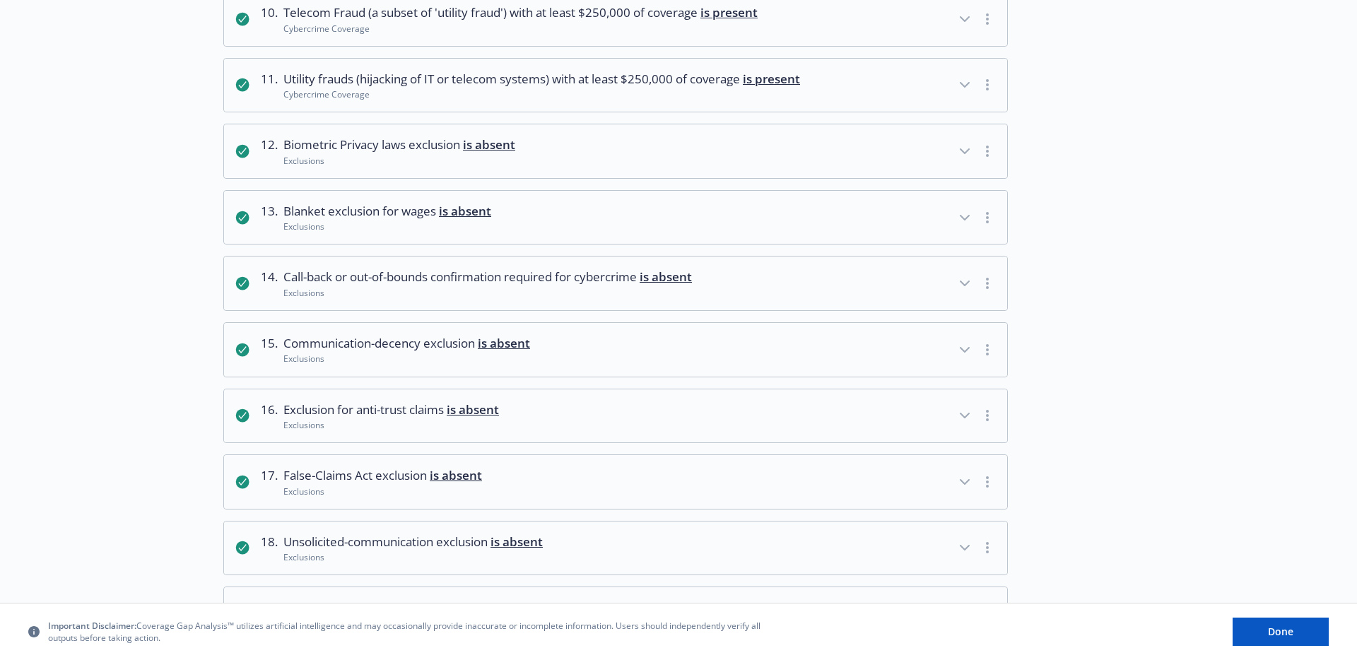
click at [425, 167] on div "Exclusions" at bounding box center [399, 161] width 232 height 12
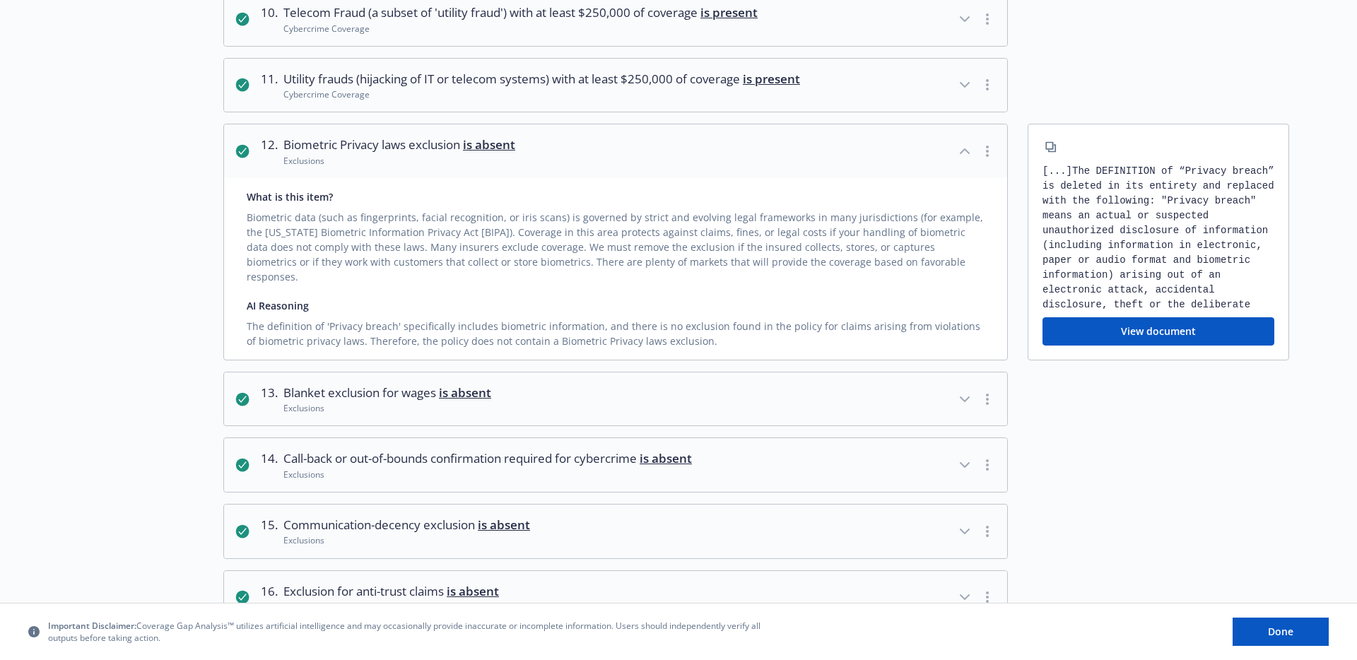
click at [425, 167] on div "Exclusions" at bounding box center [399, 161] width 232 height 12
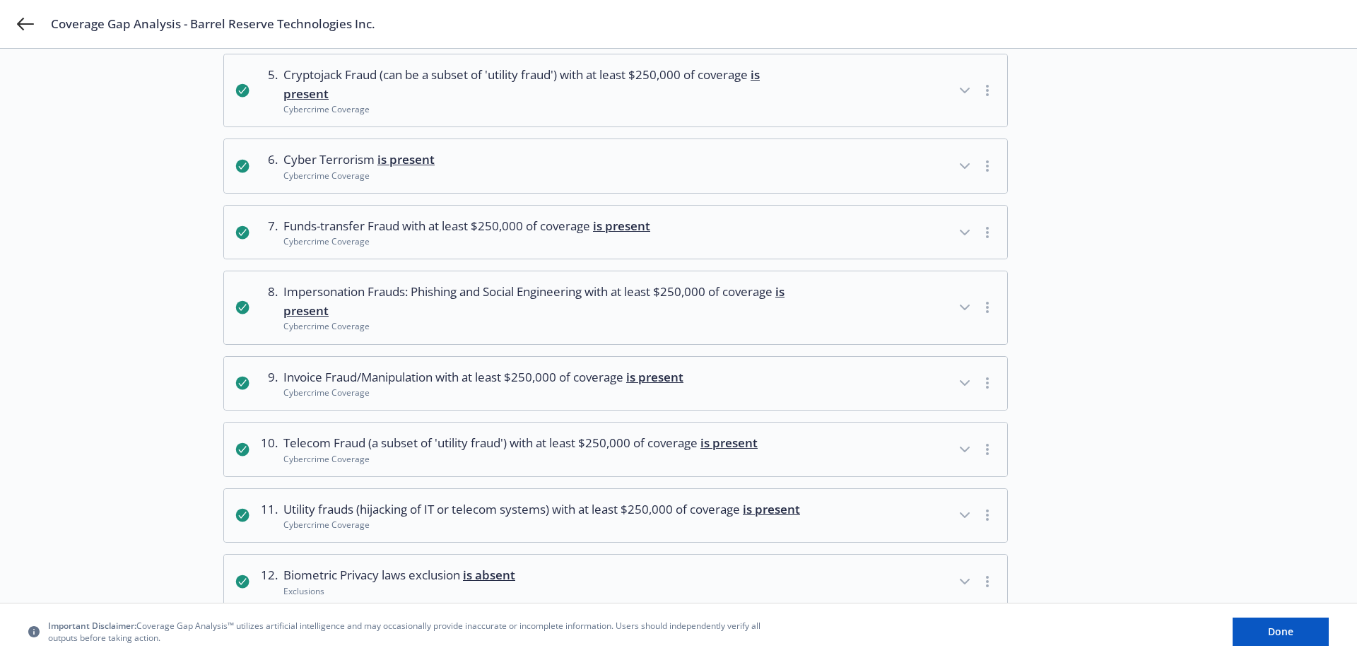
scroll to position [0, 0]
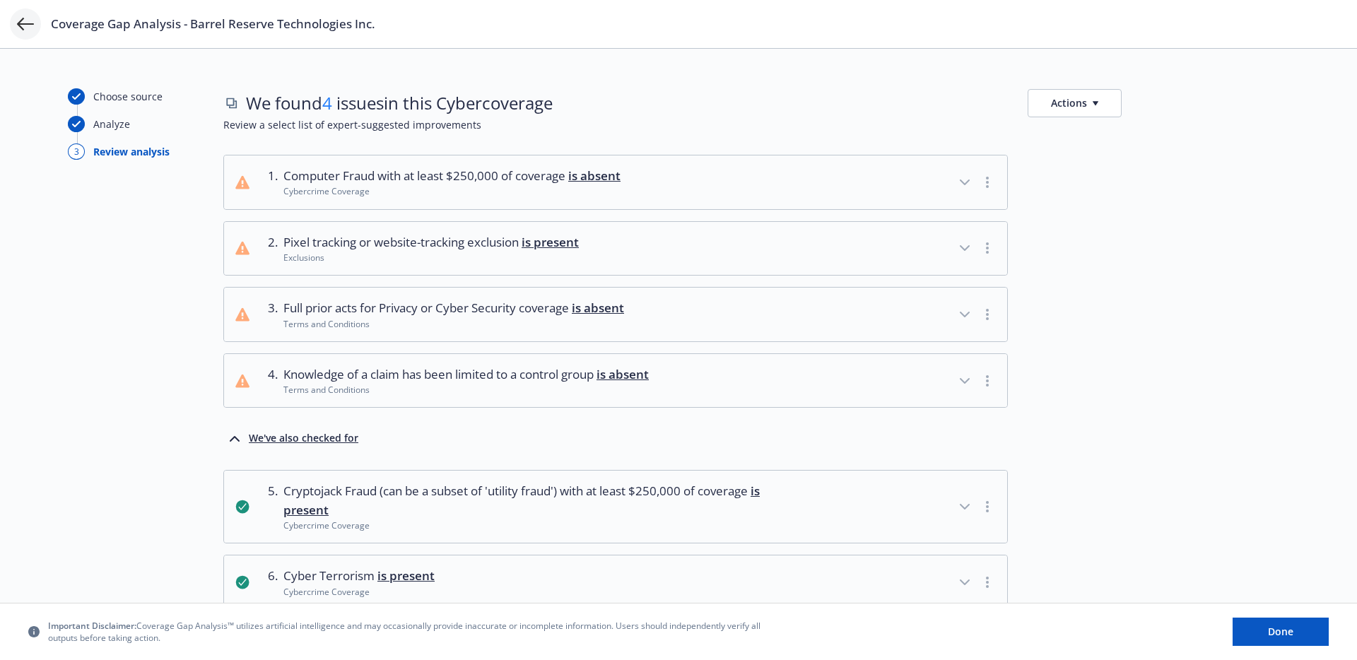
click at [33, 30] on icon at bounding box center [25, 24] width 17 height 17
